Goal: Information Seeking & Learning: Learn about a topic

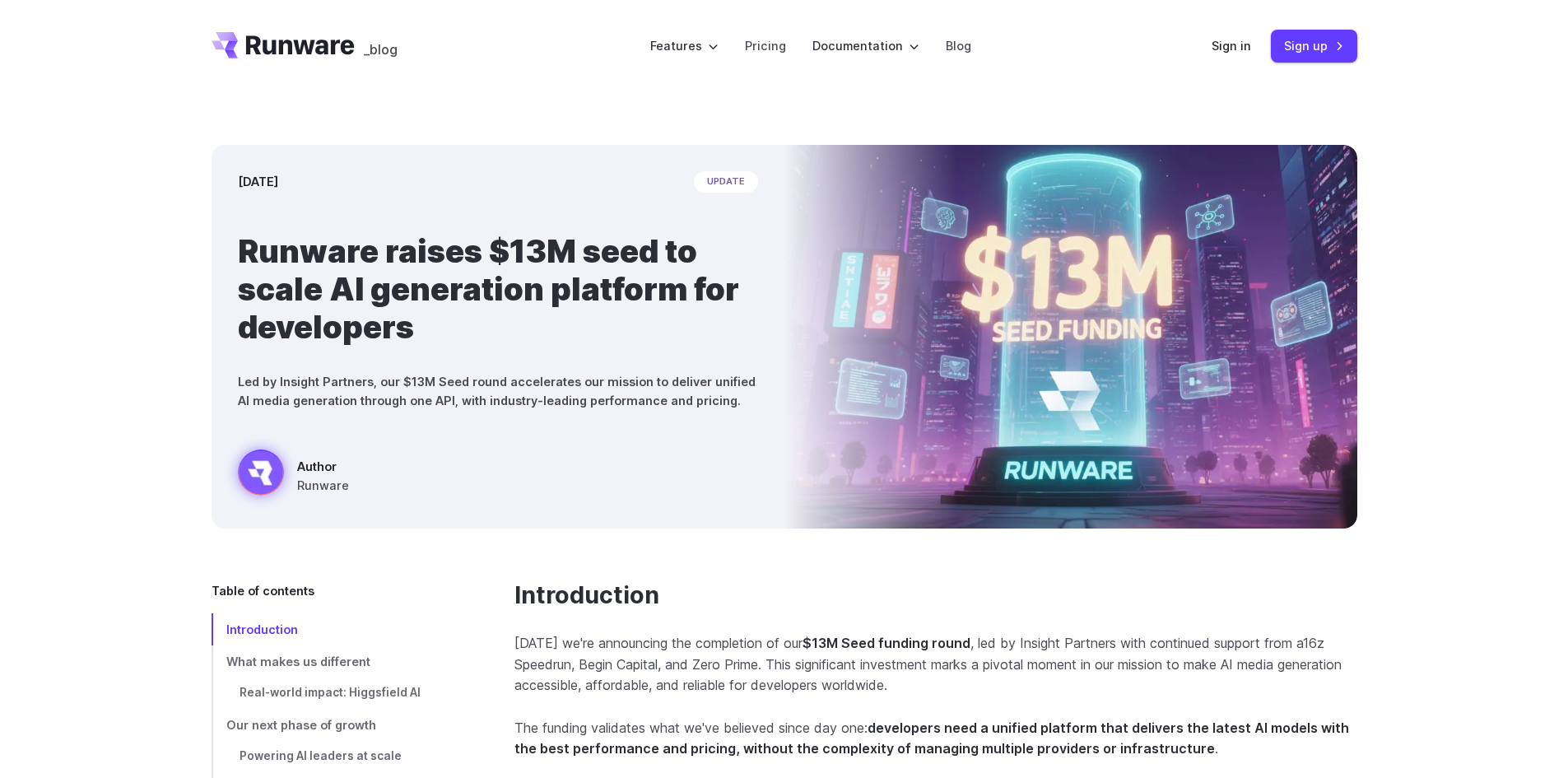
click at [283, 38] on icon "Go to /" at bounding box center [282, 44] width 143 height 26
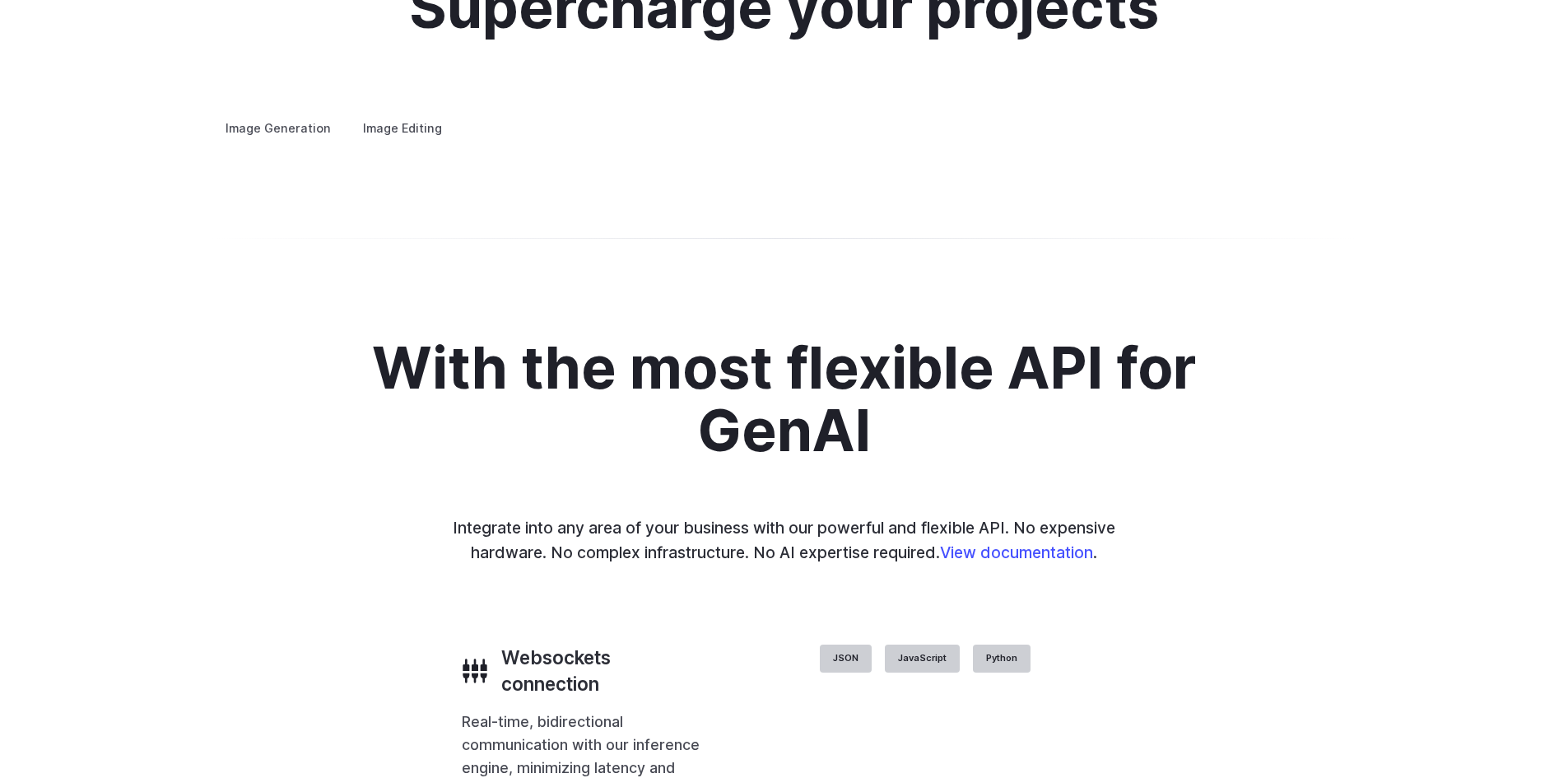
scroll to position [3254, 0]
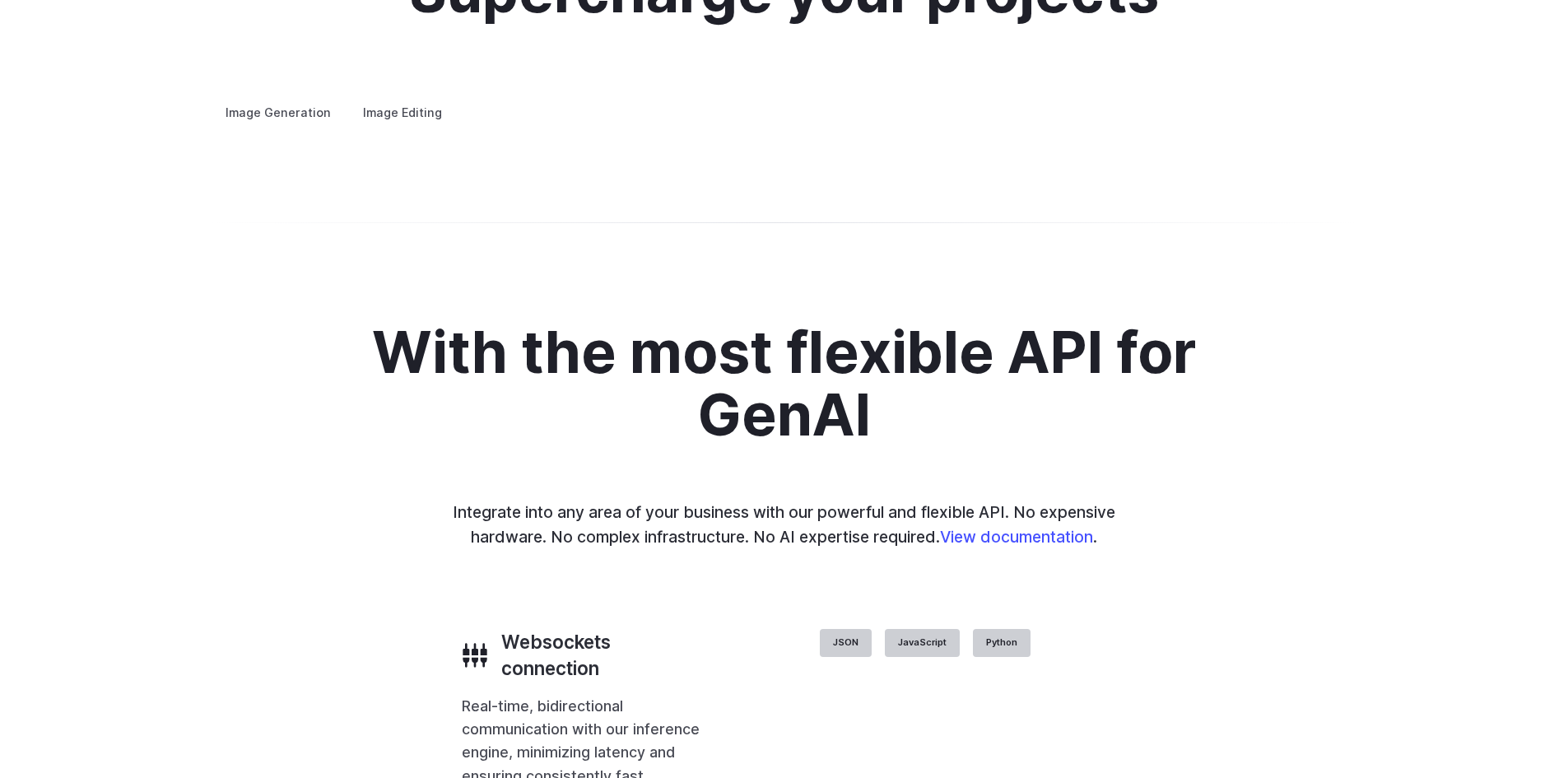
click at [0, 0] on summary "Concept design" at bounding box center [0, 0] width 0 height 0
click at [0, 0] on details "Concept design Quickly ideate and polish new concepts, from character design, t…" at bounding box center [0, 0] width 0 height 0
click at [0, 0] on summary "Creative styling" at bounding box center [0, 0] width 0 height 0
click at [0, 0] on details "Architecture Visualize architectural designs with ease, from initial sketches t…" at bounding box center [0, 0] width 0 height 0
click at [0, 0] on summary "Architecture" at bounding box center [0, 0] width 0 height 0
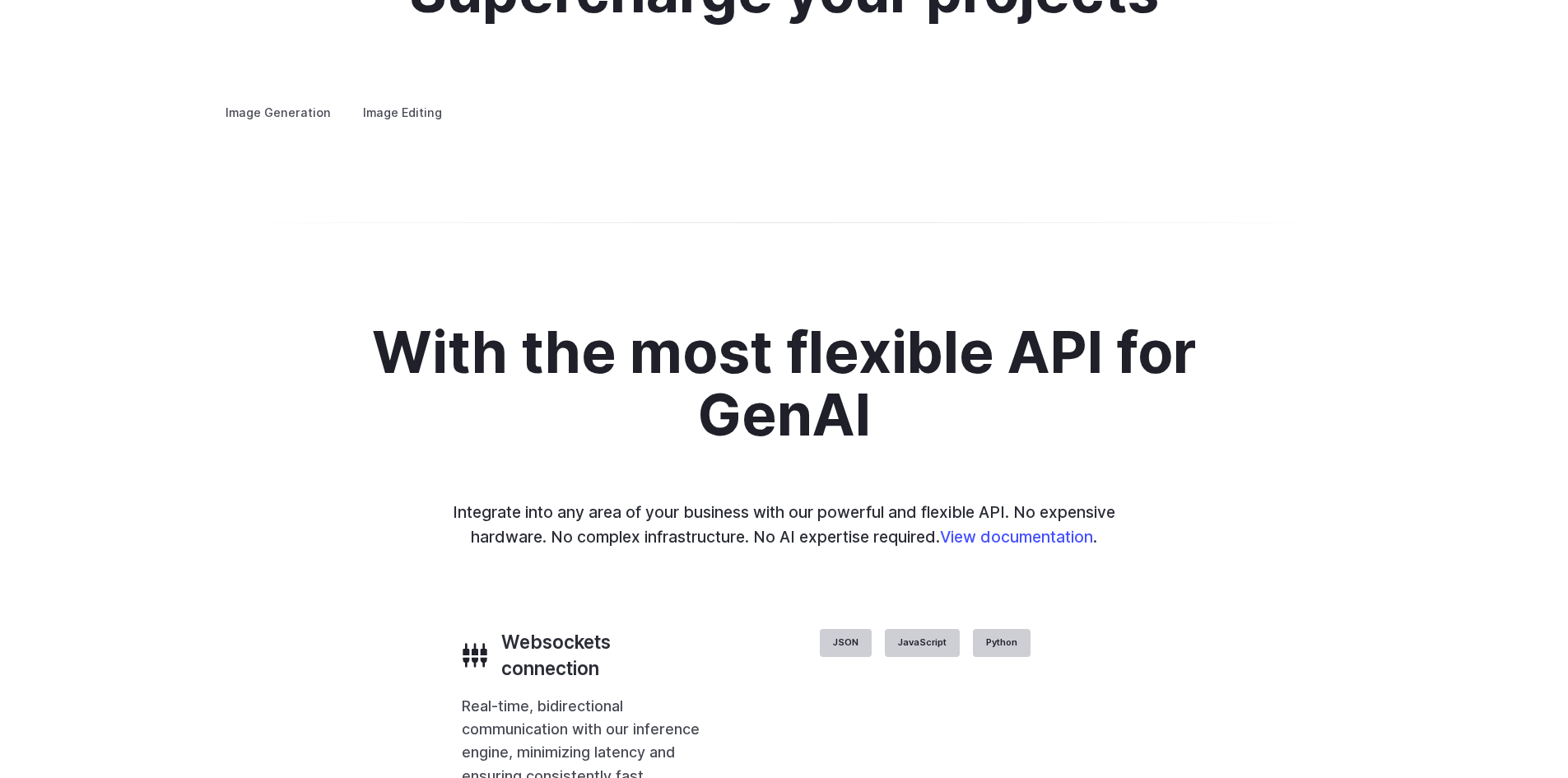
click at [0, 0] on details "Product design Quickly design and visualize new product lines, accessories, or …" at bounding box center [0, 0] width 0 height 0
click at [0, 0] on summary "Personalized assets" at bounding box center [0, 0] width 0 height 0
click at [399, 98] on label "Image Editing" at bounding box center [402, 112] width 107 height 29
click at [0, 0] on button "Go to 2 of 2" at bounding box center [0, 0] width 0 height 0
click at [0, 0] on summary "Inpainting" at bounding box center [0, 0] width 0 height 0
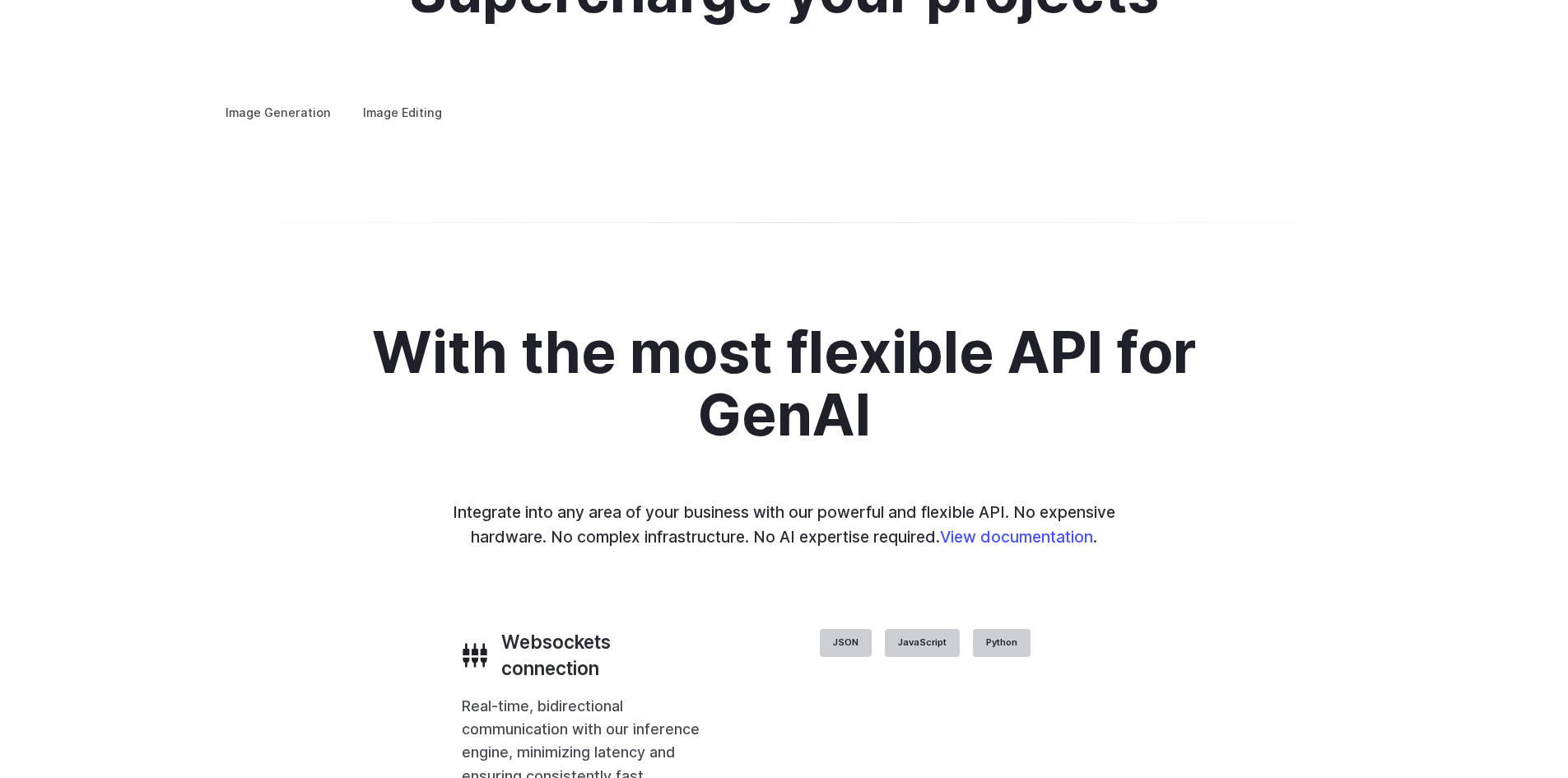
click at [0, 0] on button "Go to 1 of 2" at bounding box center [0, 0] width 0 height 0
click at [0, 0] on button "Go to 2 of 2" at bounding box center [0, 0] width 0 height 0
click at [0, 0] on summary "Outpainting" at bounding box center [0, 0] width 0 height 0
click at [0, 0] on div at bounding box center [0, 0] width 0 height 0
click at [0, 0] on button "Go to 2 of 3" at bounding box center [0, 0] width 0 height 0
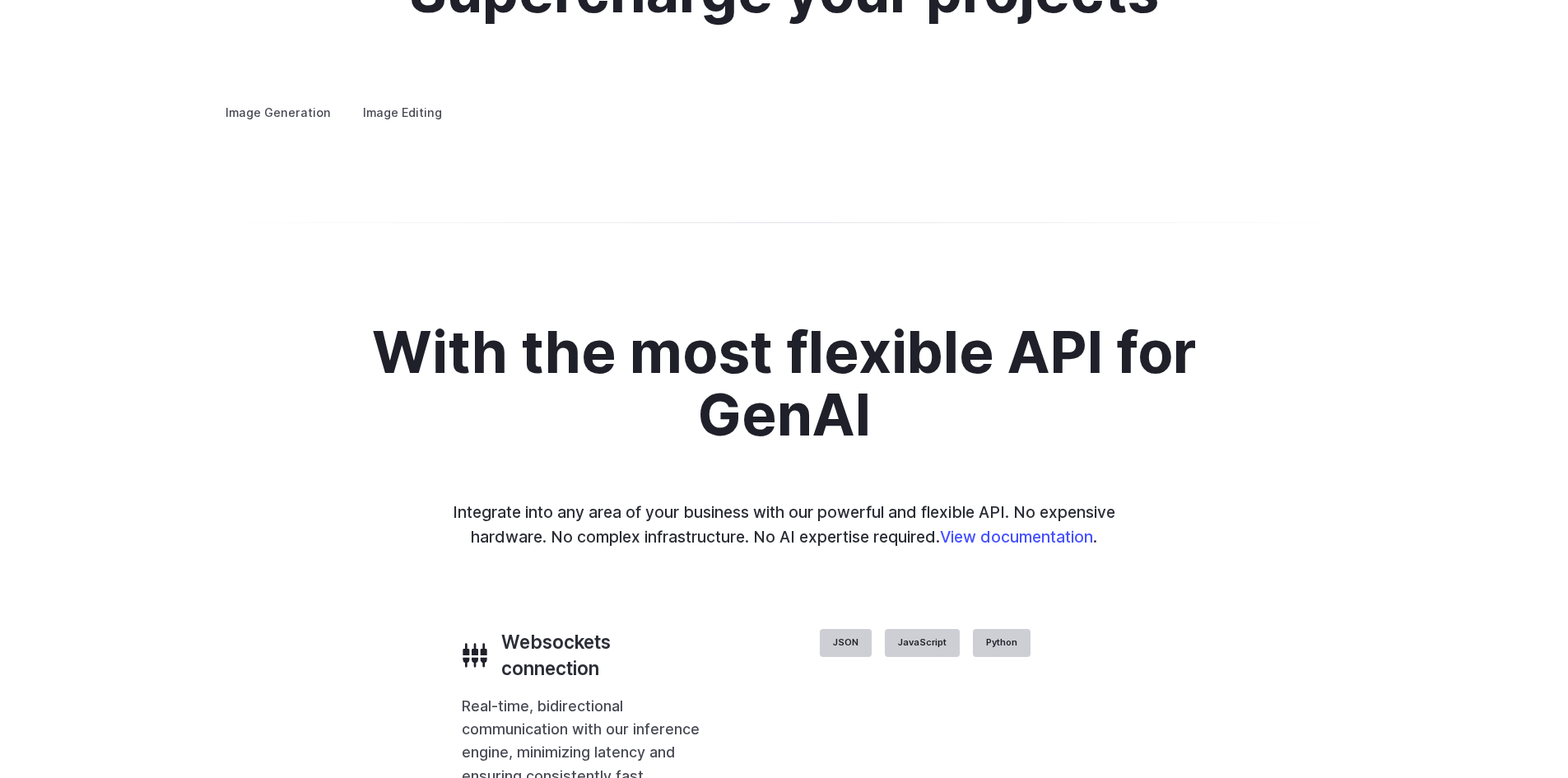
click at [0, 0] on button "Go to 3 of 3" at bounding box center [0, 0] width 0 height 0
click at [0, 0] on summary "Upscaling" at bounding box center [0, 0] width 0 height 0
click at [0, 0] on button "Go to 1 of 2" at bounding box center [0, 0] width 0 height 0
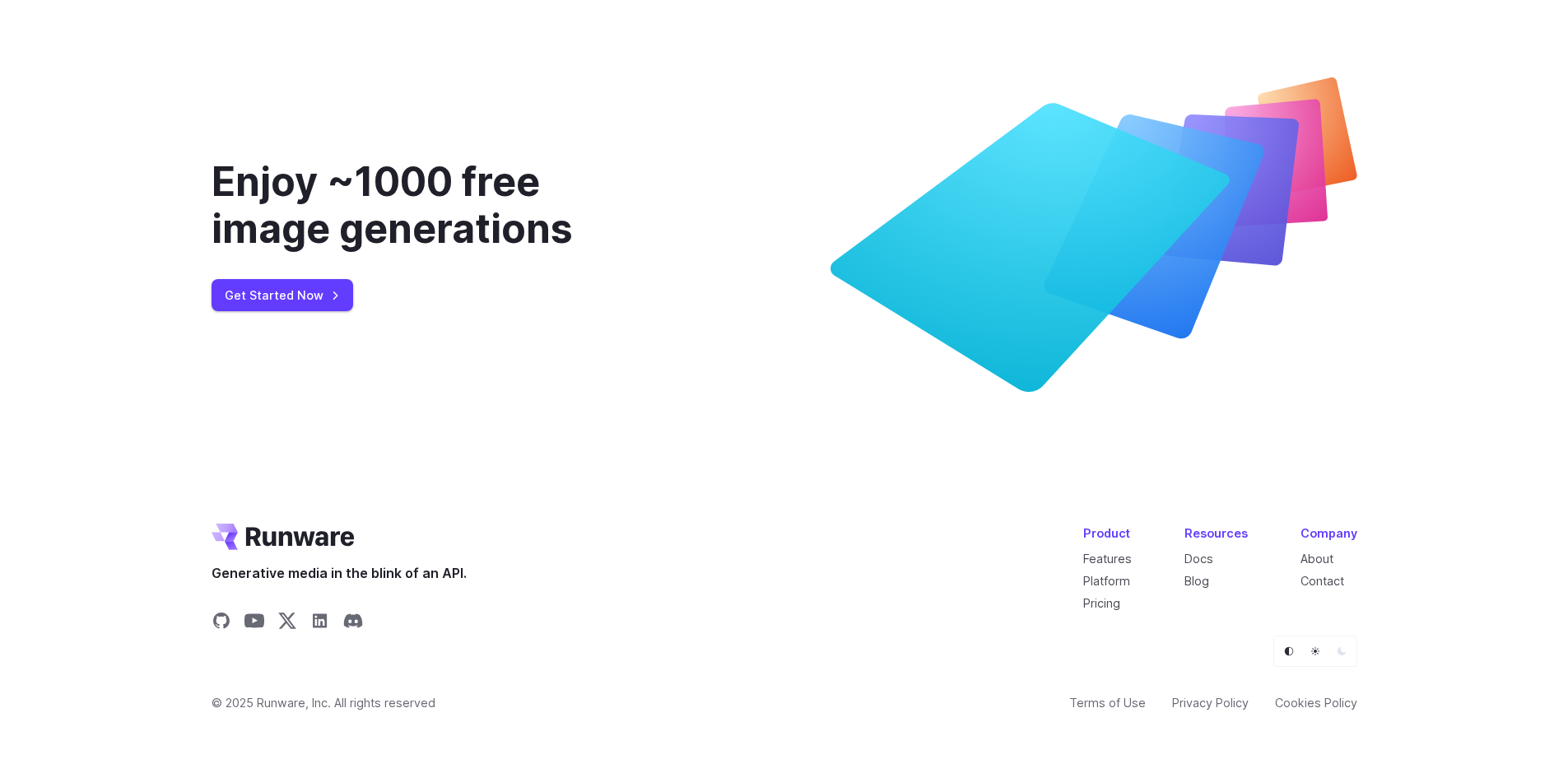
scroll to position [6297, 0]
click at [1115, 559] on link "Features" at bounding box center [1108, 558] width 49 height 14
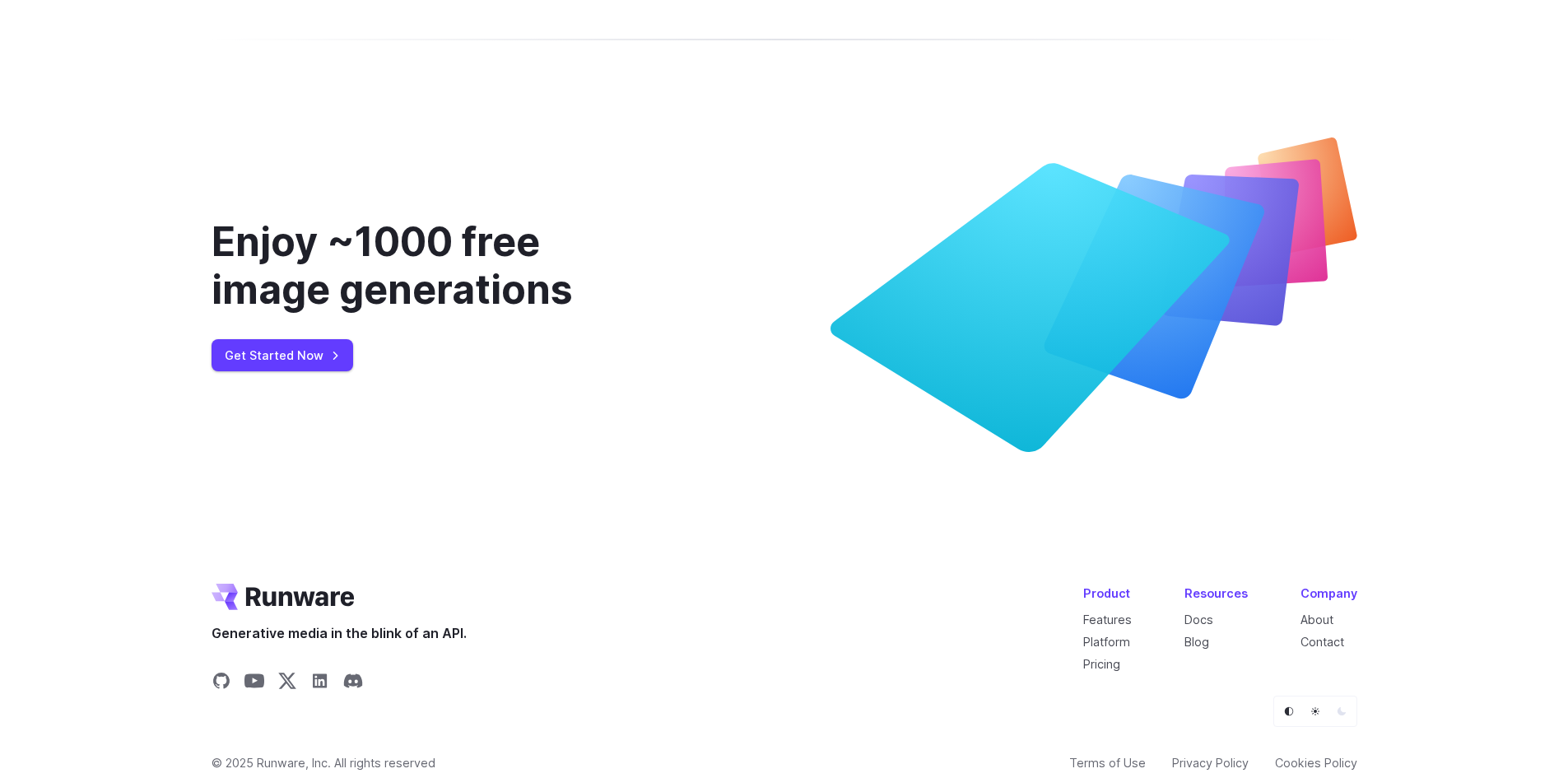
scroll to position [6668, 0]
